Goal: Find specific page/section: Find specific page/section

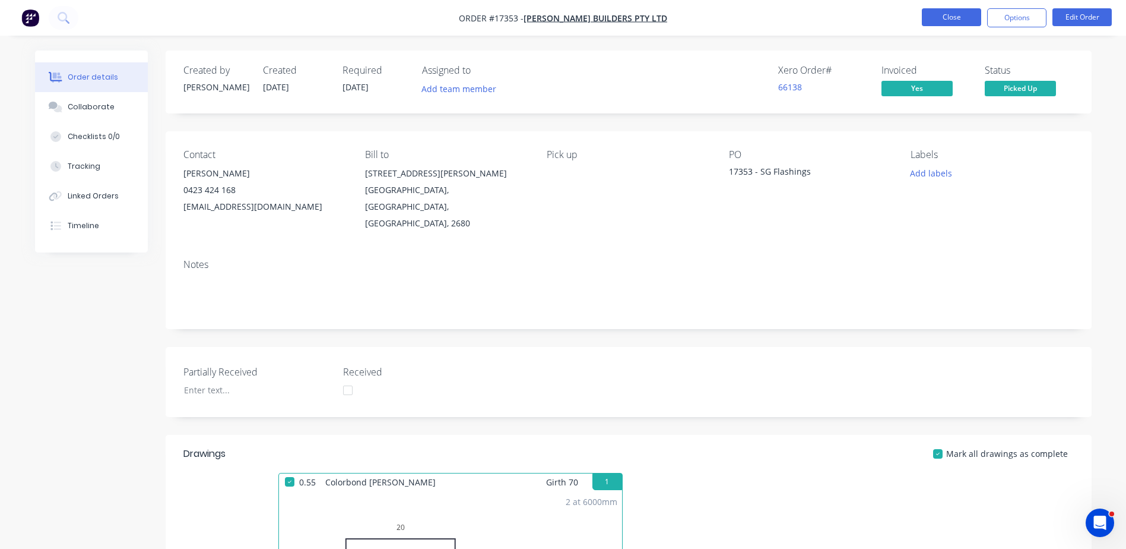
click at [961, 21] on button "Close" at bounding box center [951, 17] width 59 height 18
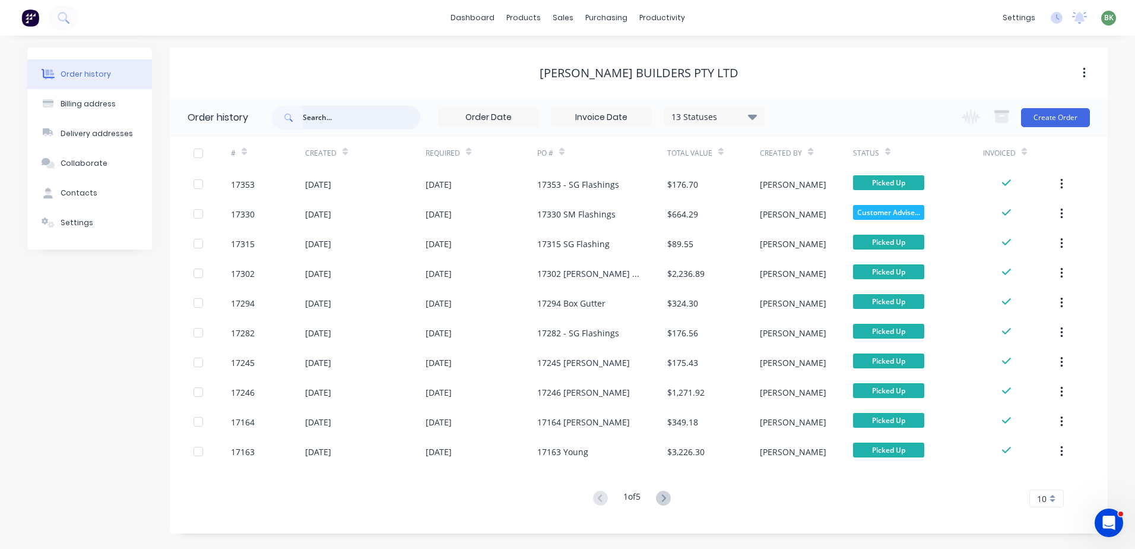
click at [340, 116] on input "text" at bounding box center [362, 118] width 118 height 24
click at [591, 56] on div "Sales Orders" at bounding box center [607, 57] width 49 height 11
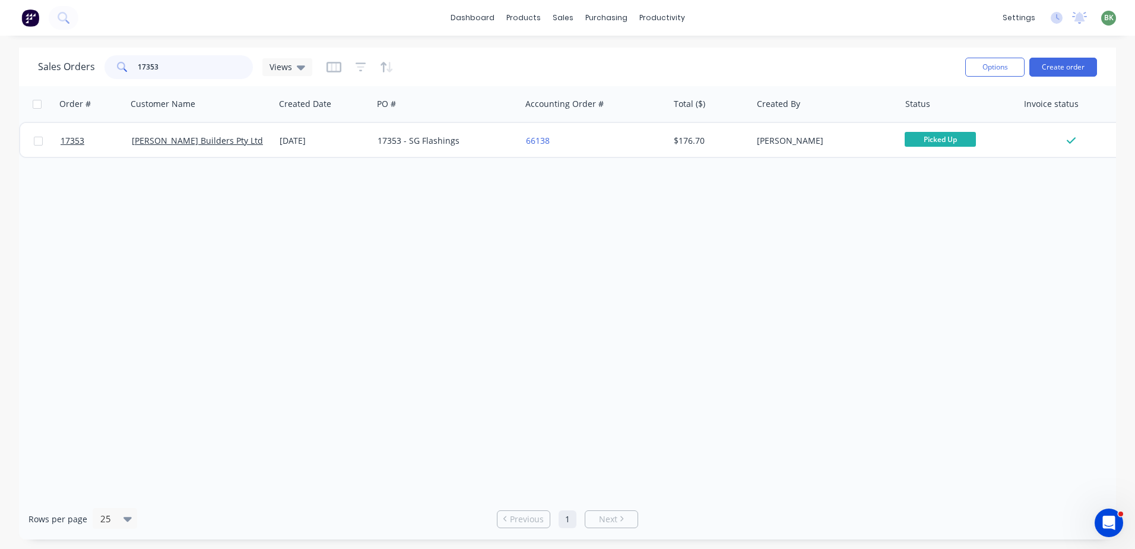
drag, startPoint x: 161, startPoint y: 69, endPoint x: 246, endPoint y: 71, distance: 84.9
click at [75, 75] on div "Sales Orders 17353 Views" at bounding box center [175, 67] width 274 height 24
type input "16173"
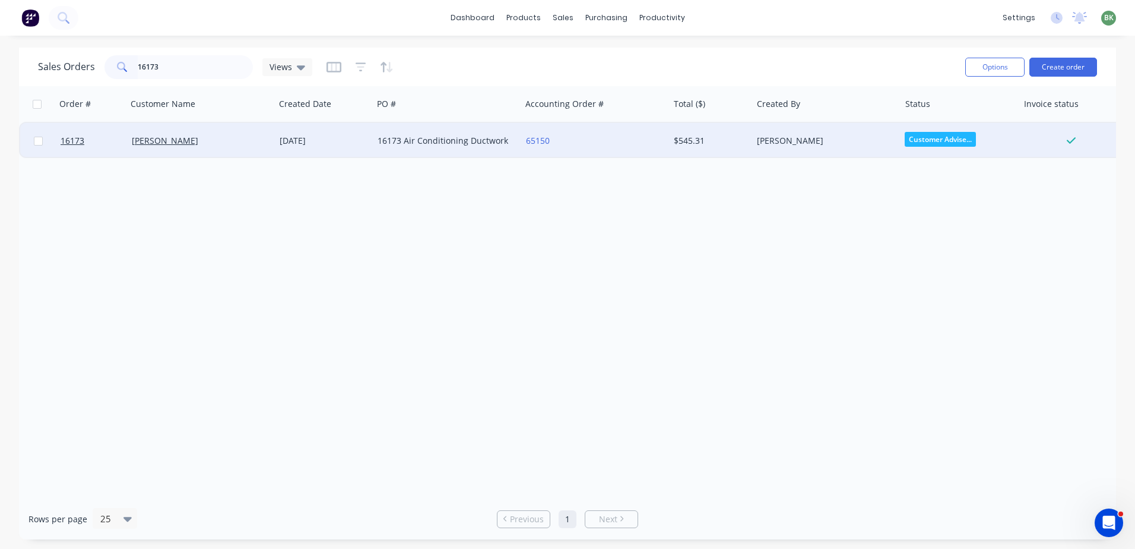
click at [446, 143] on div "16173 Air Conditioning Ductwork" at bounding box center [444, 141] width 132 height 12
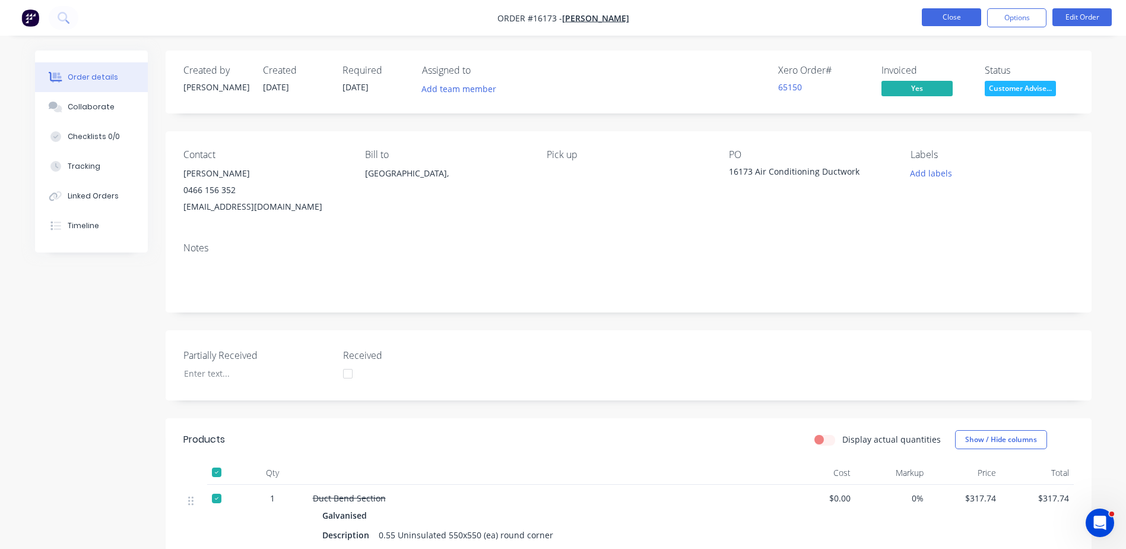
click at [955, 12] on button "Close" at bounding box center [951, 17] width 59 height 18
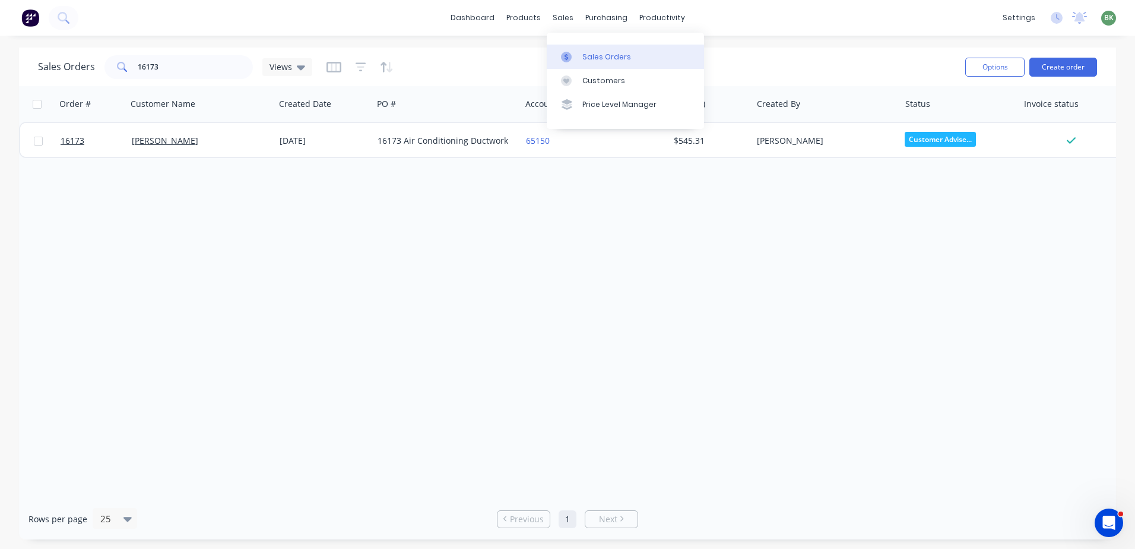
click at [597, 52] on div "Sales Orders" at bounding box center [607, 57] width 49 height 11
drag, startPoint x: 176, startPoint y: 75, endPoint x: 20, endPoint y: 80, distance: 155.6
click at [25, 80] on div "Sales Orders 16173 Views Options Create order" at bounding box center [567, 67] width 1097 height 39
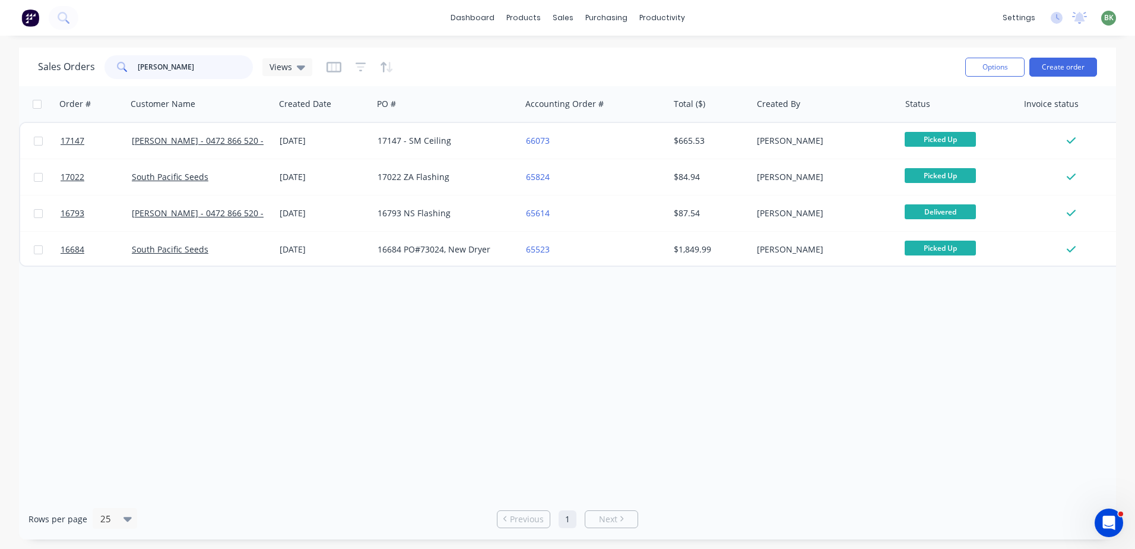
type input "[PERSON_NAME]"
